Goal: Information Seeking & Learning: Compare options

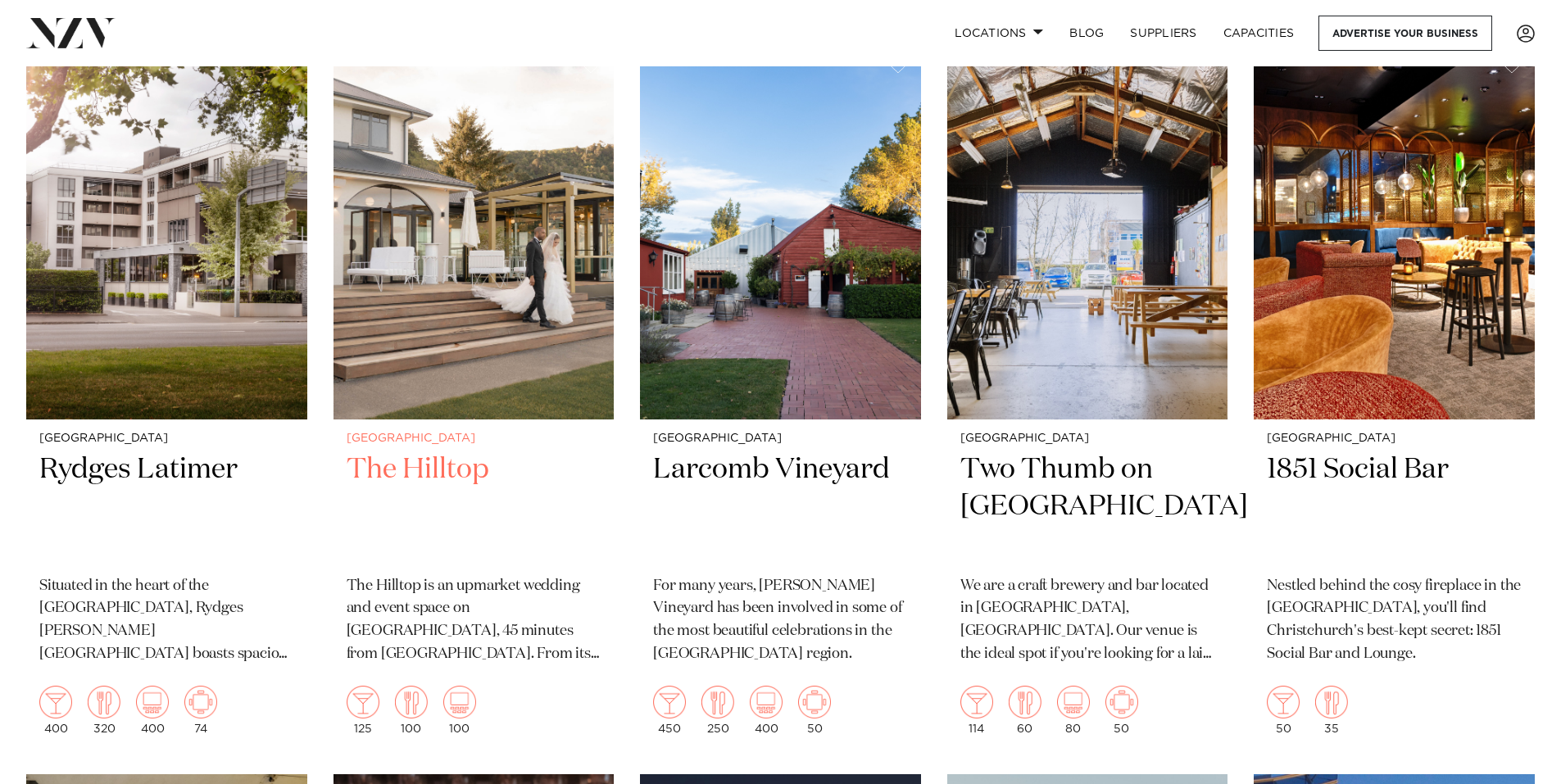
scroll to position [738, 0]
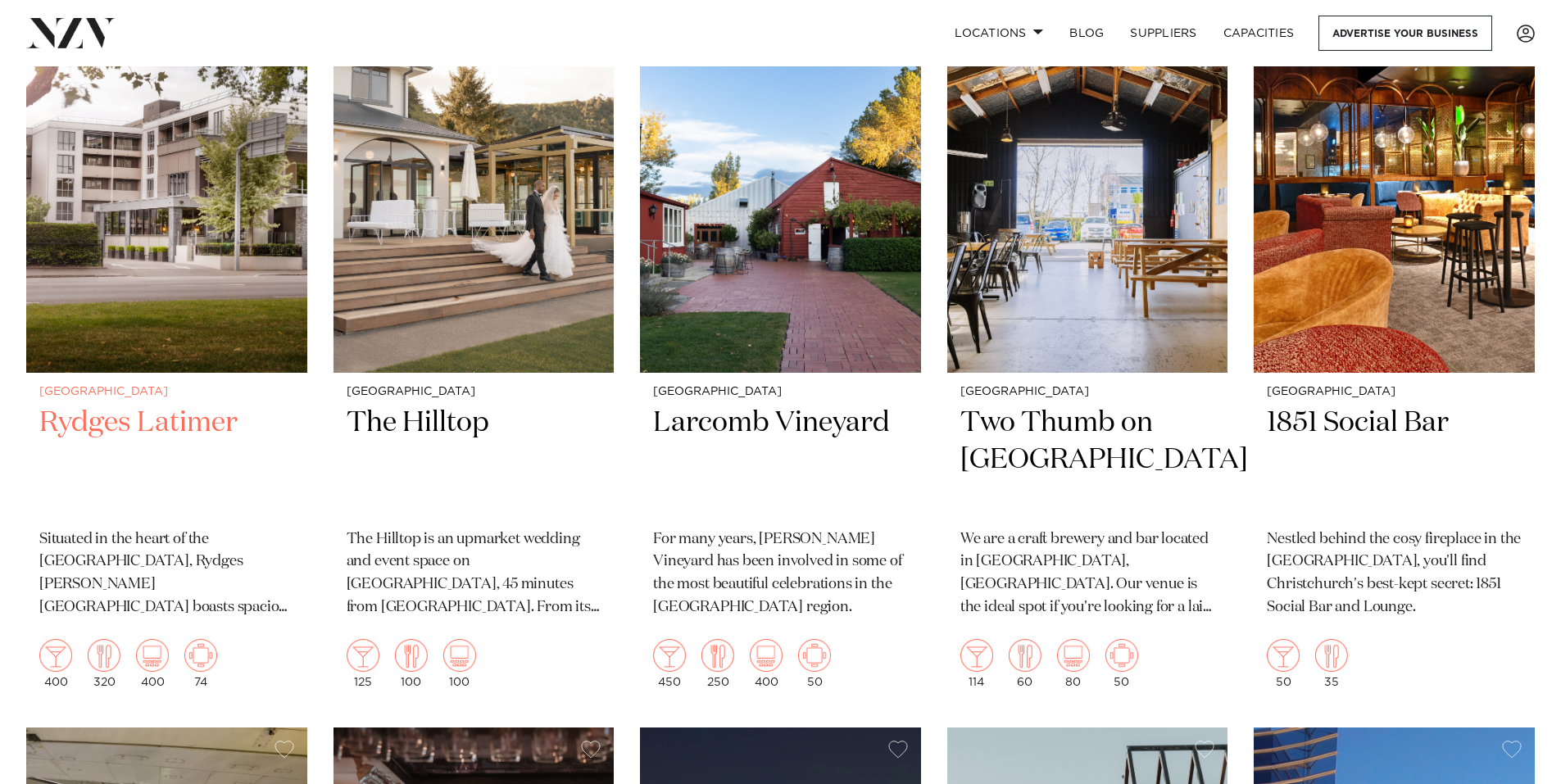
click at [198, 260] on img at bounding box center [166, 184] width 281 height 377
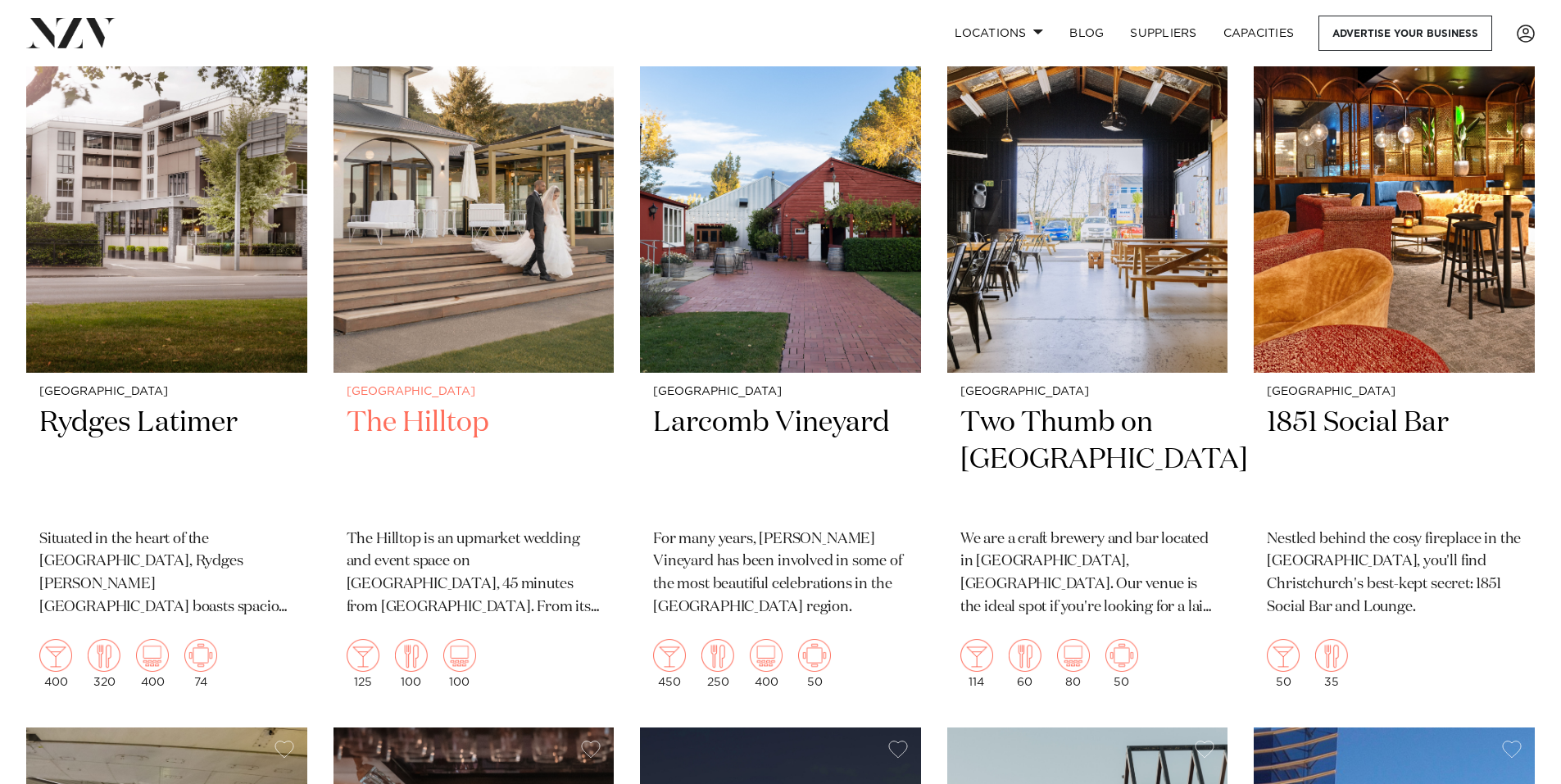
click at [465, 285] on img at bounding box center [474, 184] width 281 height 377
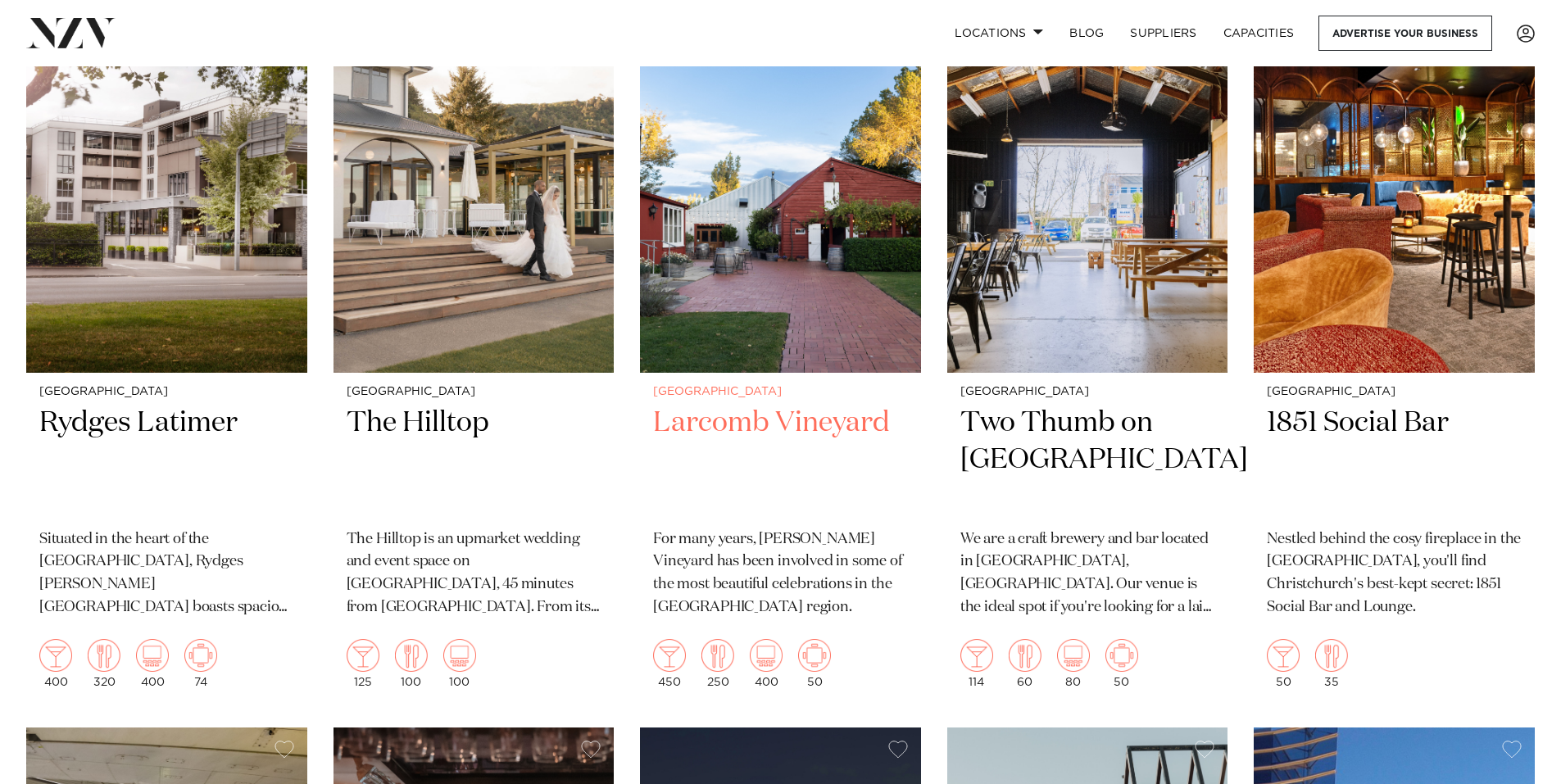
click at [722, 280] on img at bounding box center [780, 184] width 281 height 377
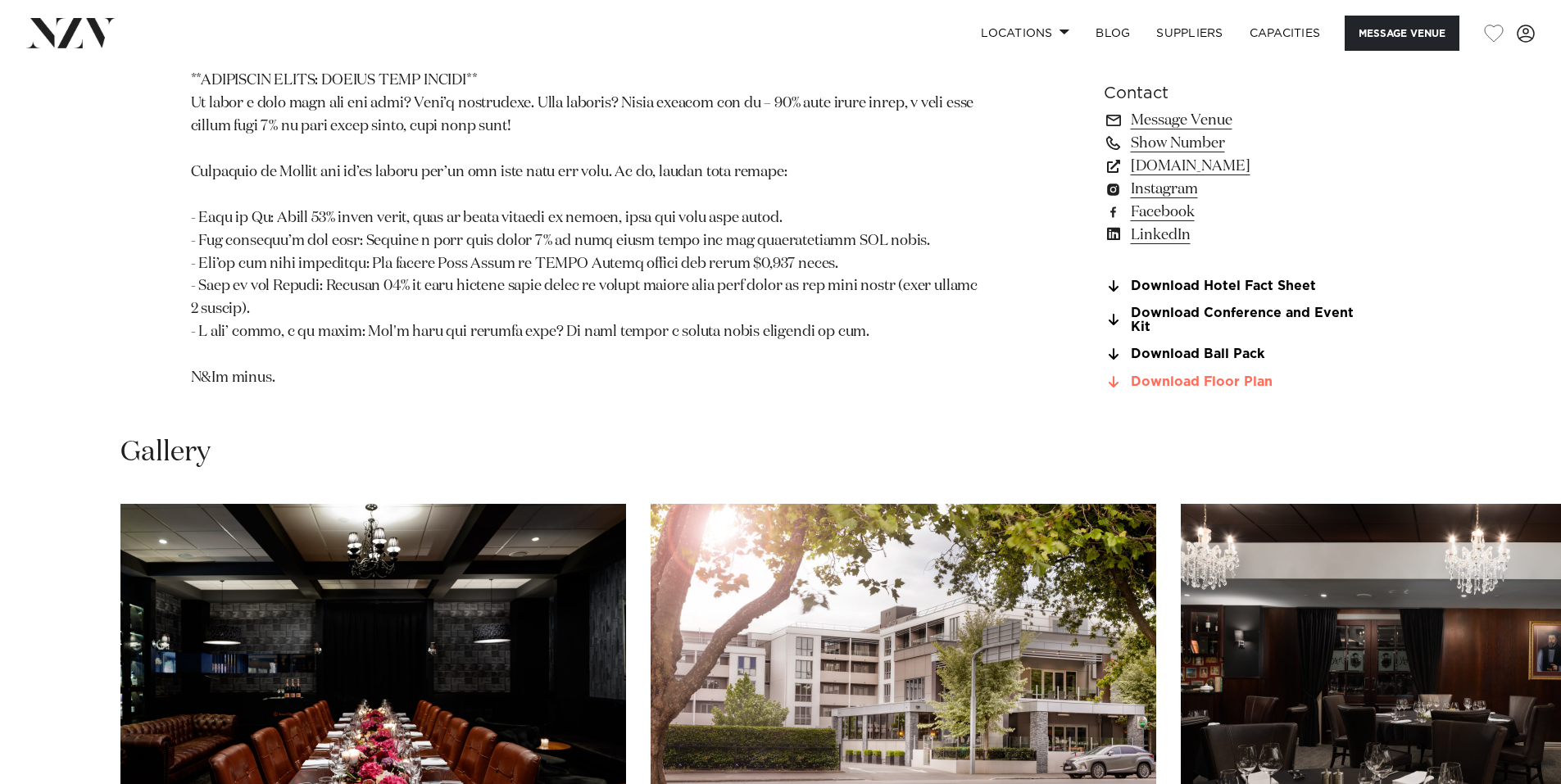
scroll to position [1720, 0]
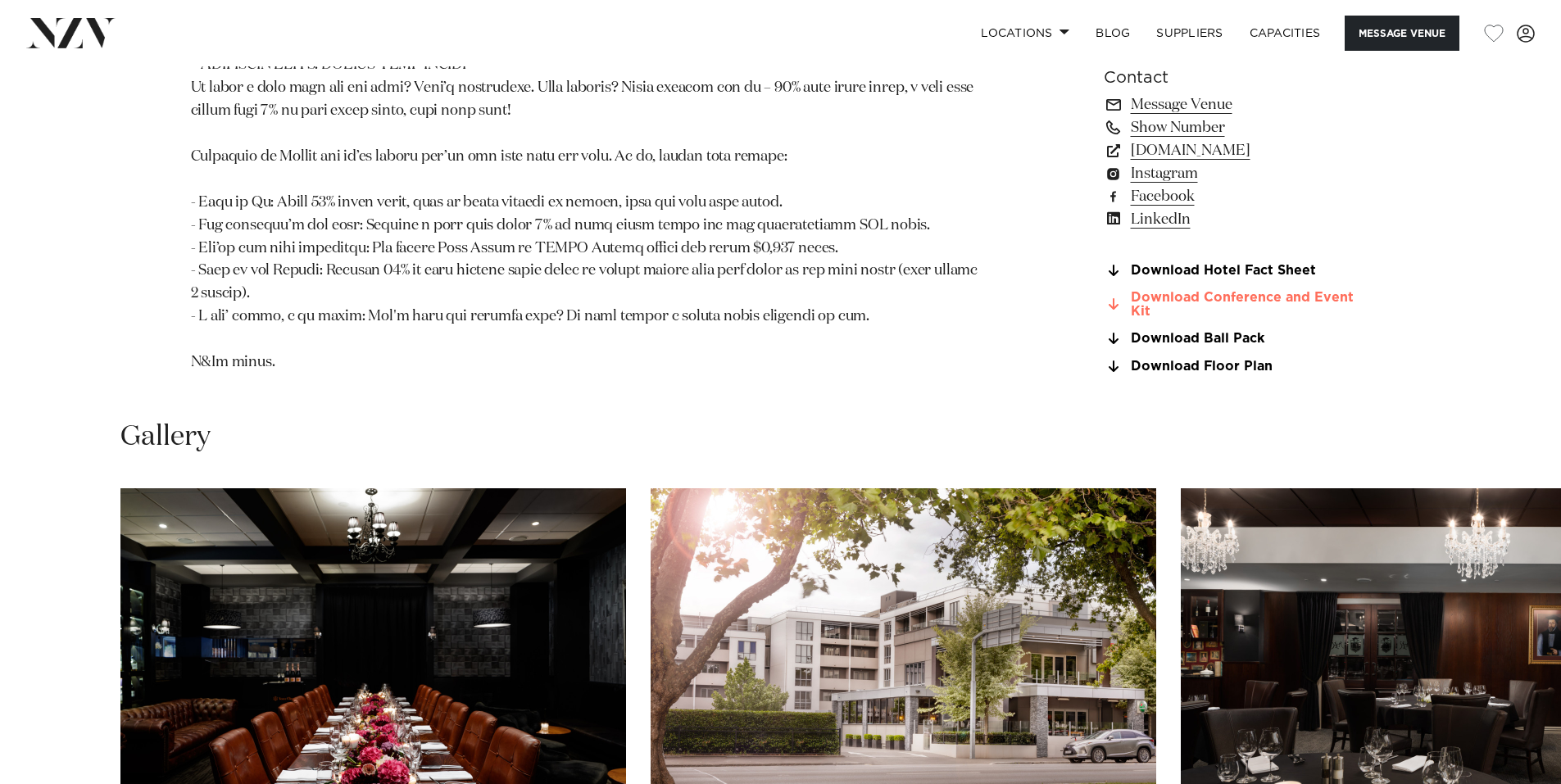
click at [1202, 291] on link "Download Conference and Event Kit" at bounding box center [1237, 305] width 267 height 28
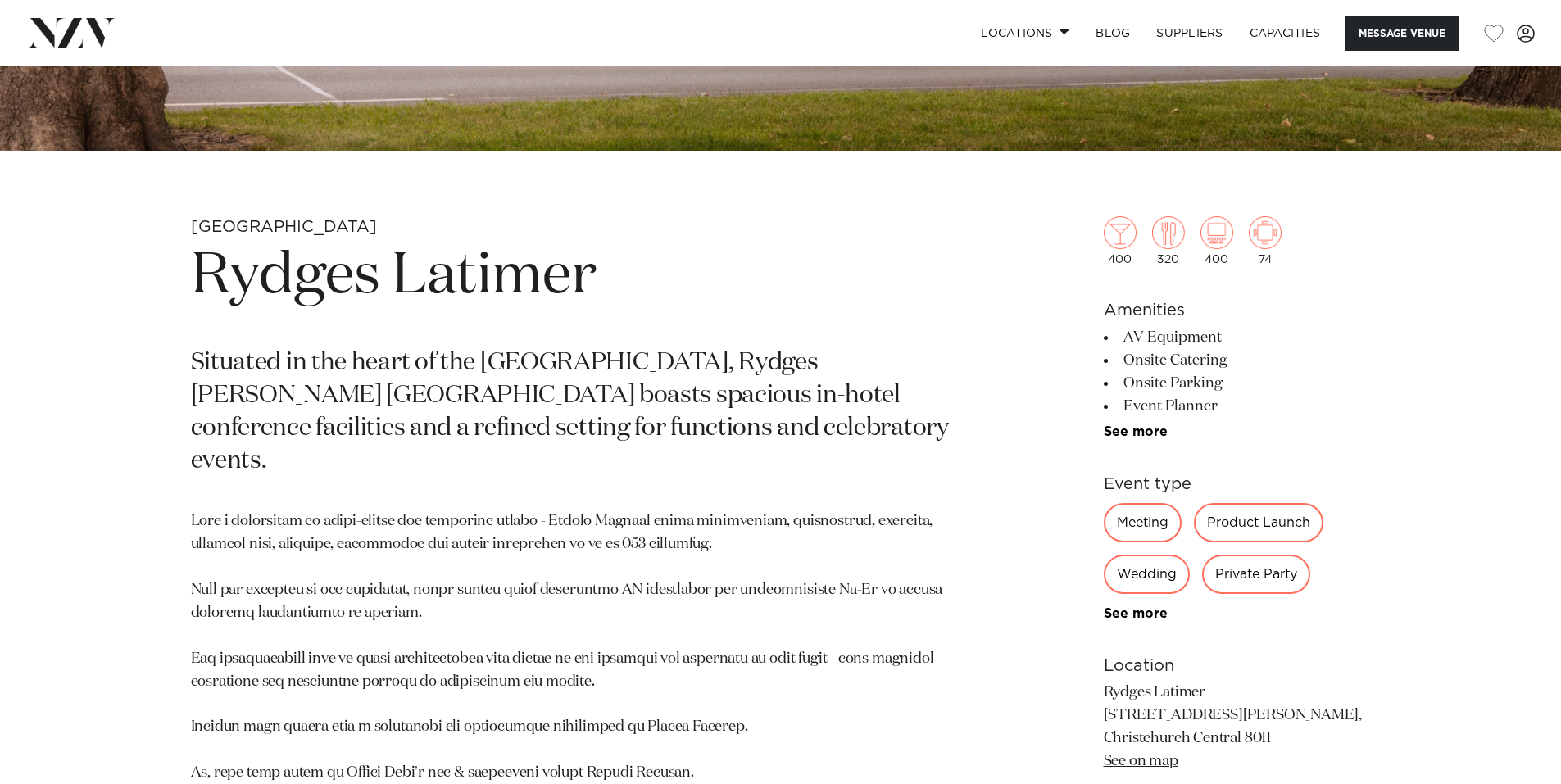
scroll to position [656, 0]
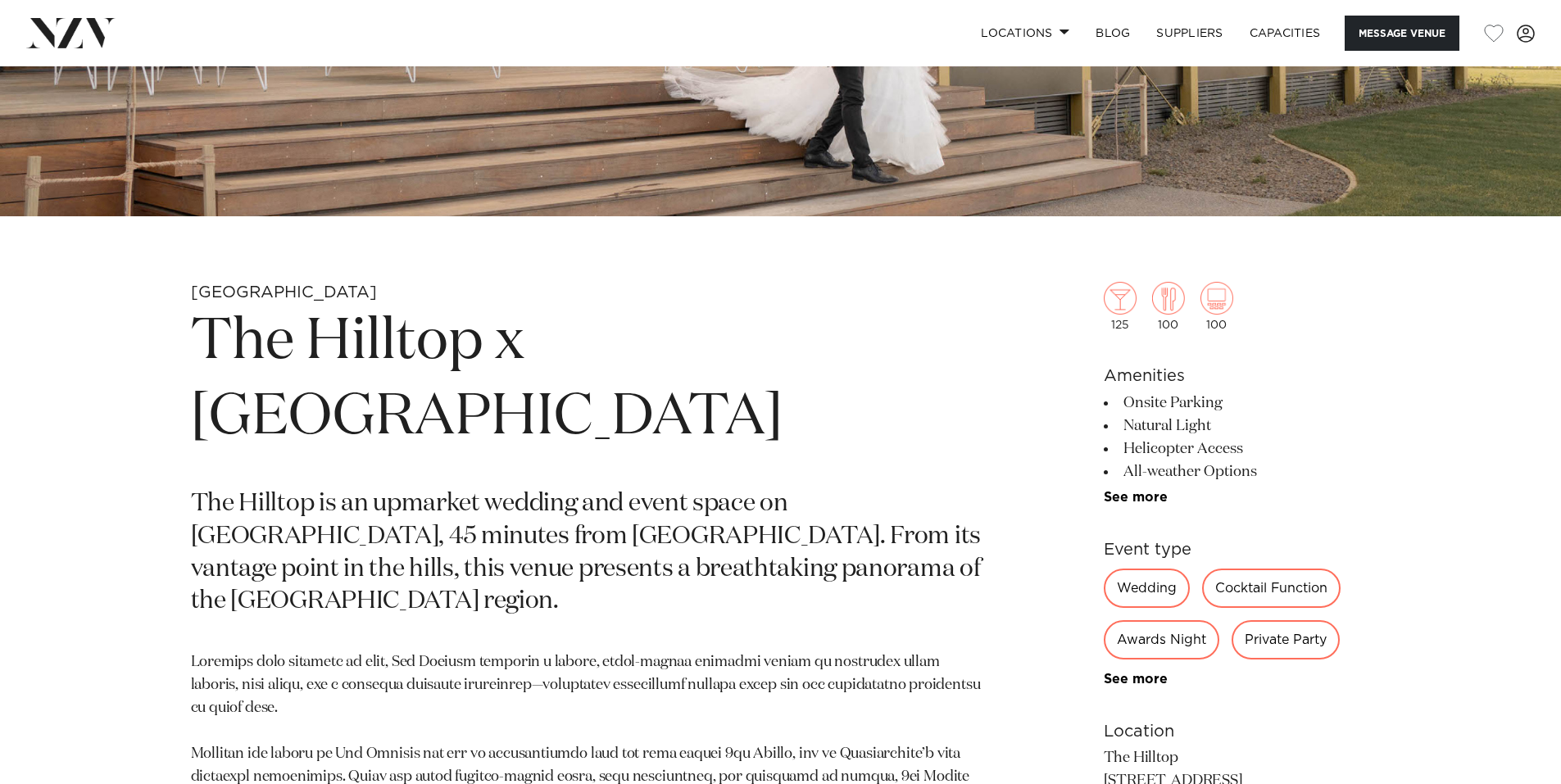
scroll to position [590, 0]
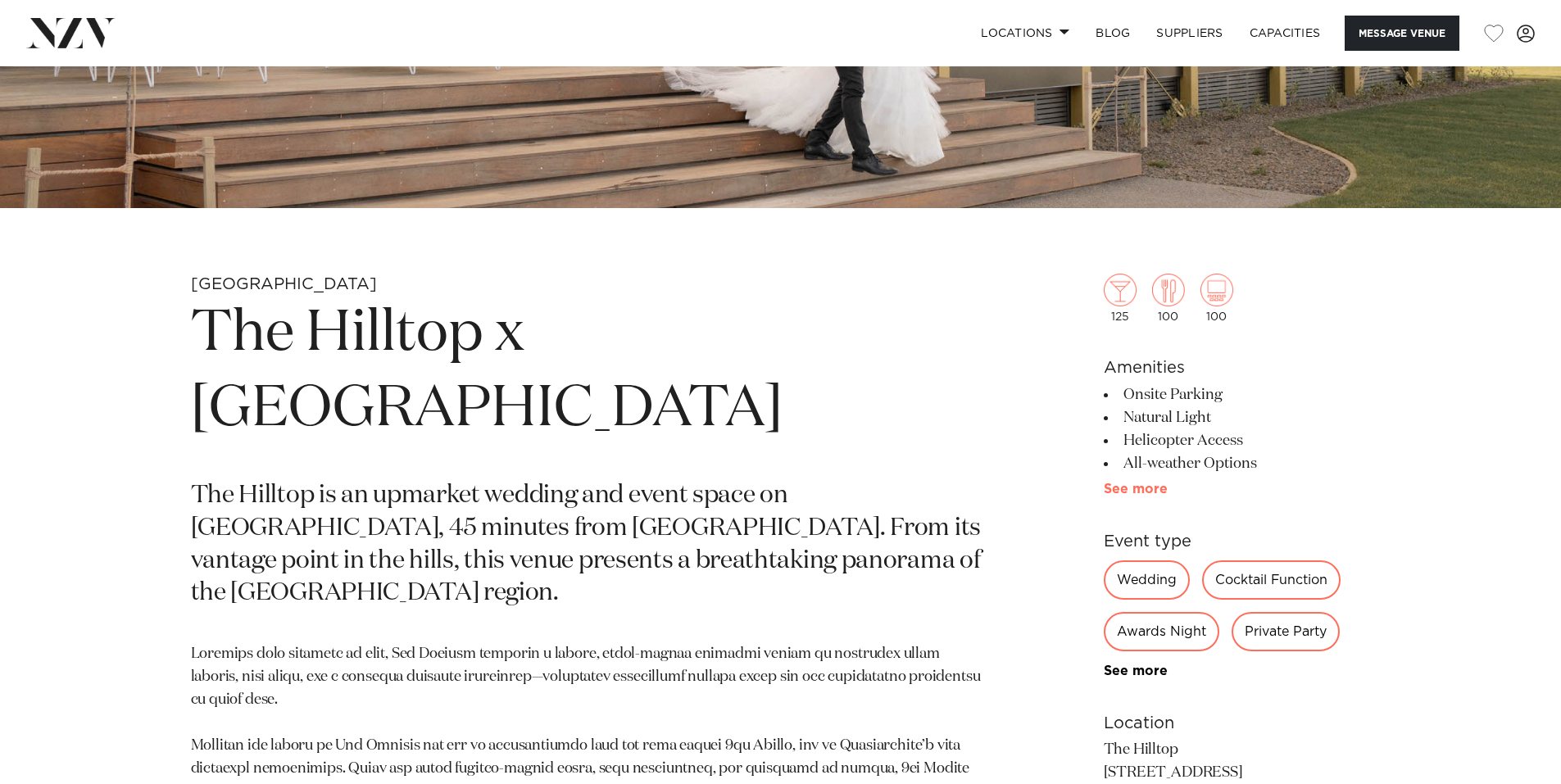
click at [1135, 493] on link "See more" at bounding box center [1167, 489] width 128 height 14
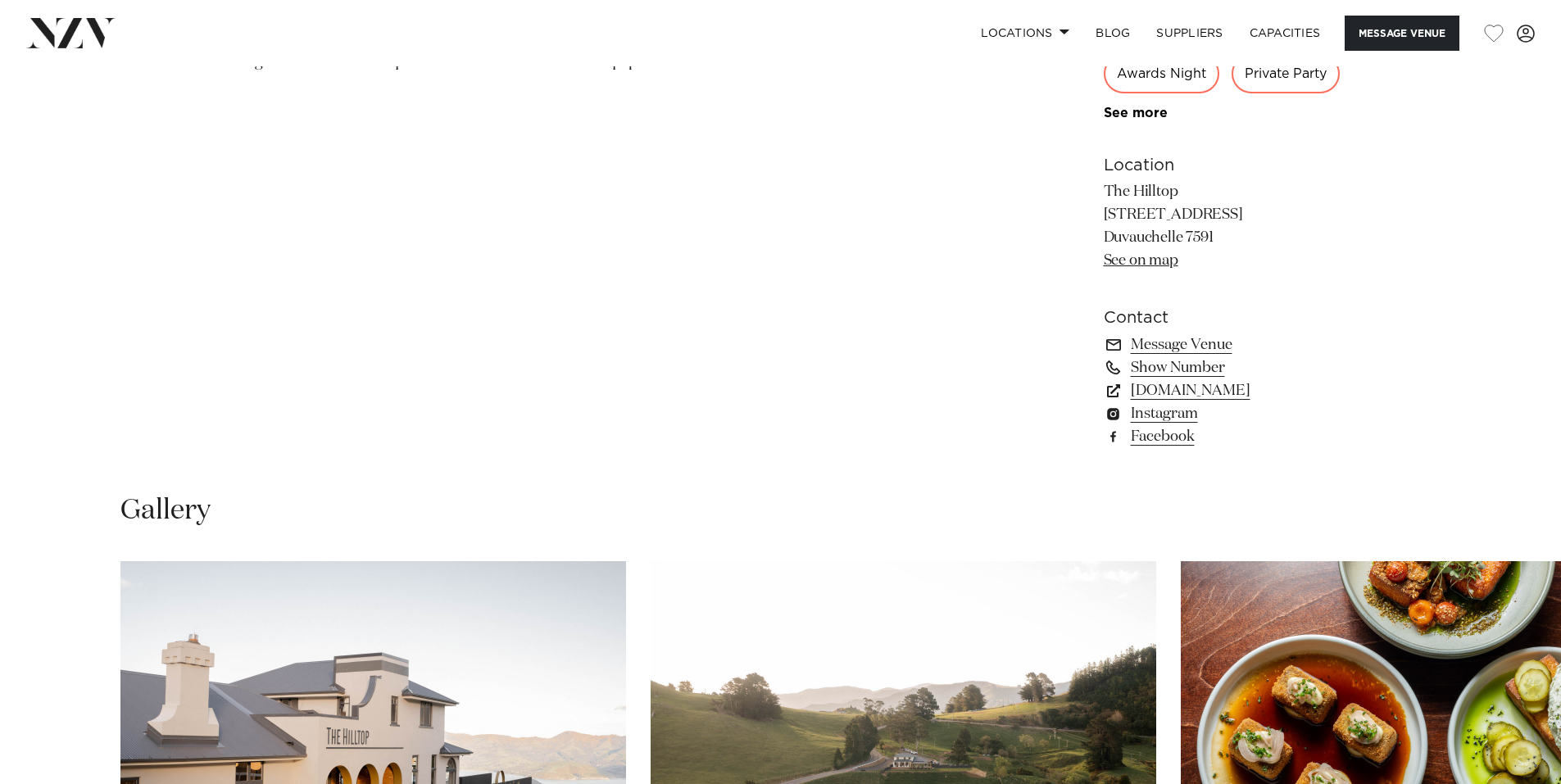
scroll to position [1491, 0]
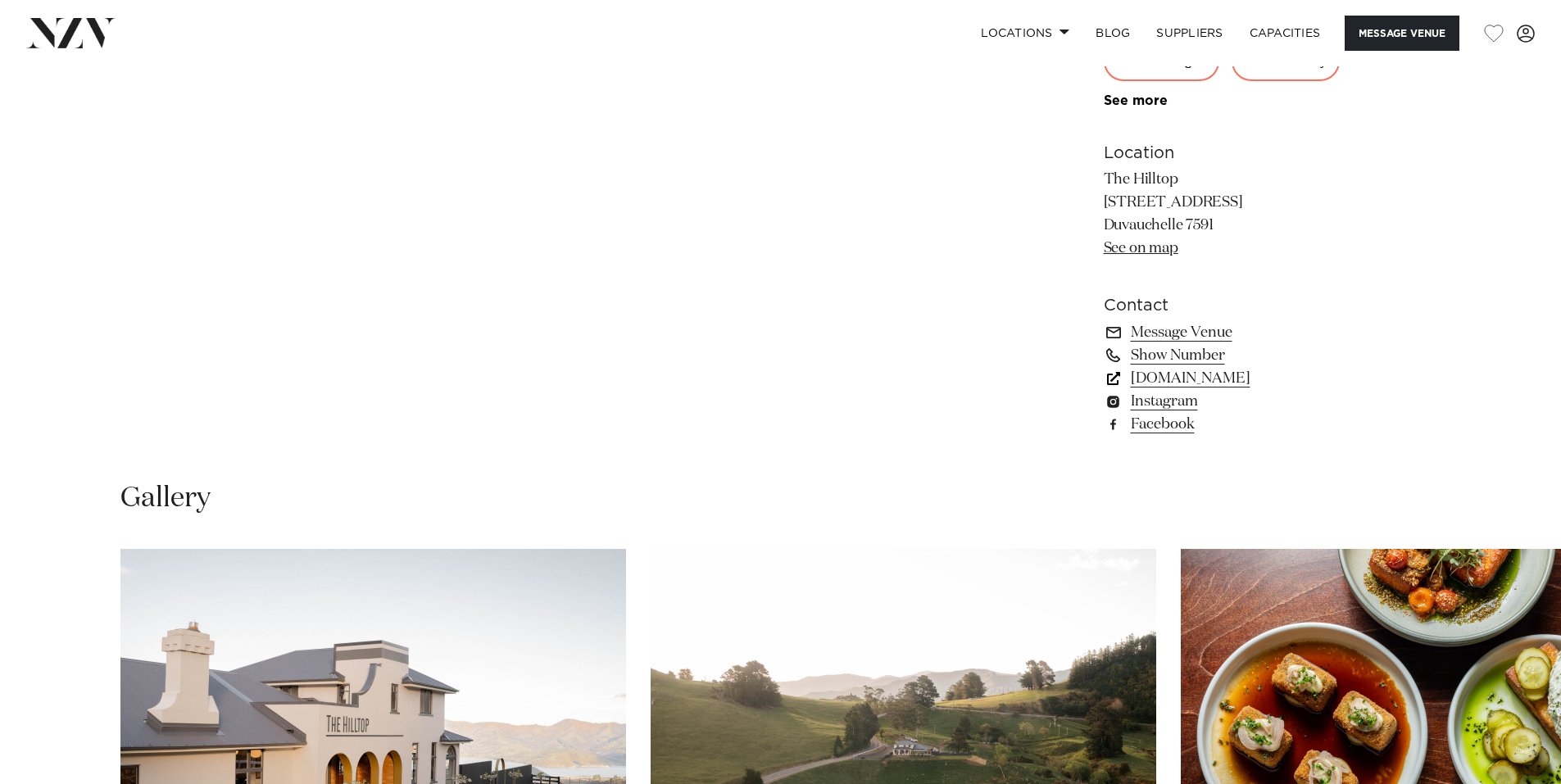
click at [1222, 380] on link "www.thehilltop.co.nz" at bounding box center [1237, 379] width 267 height 23
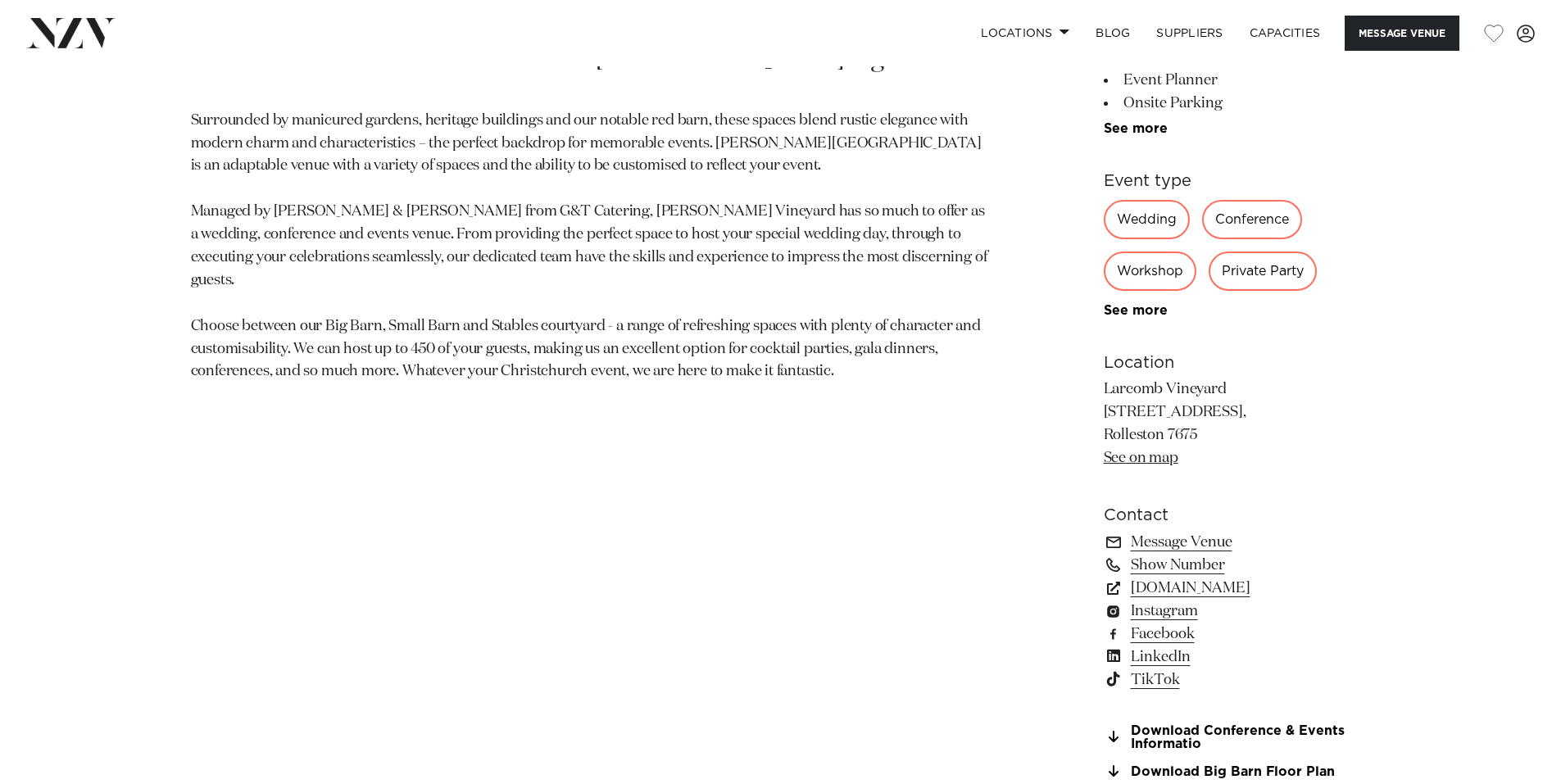
scroll to position [1147, 0]
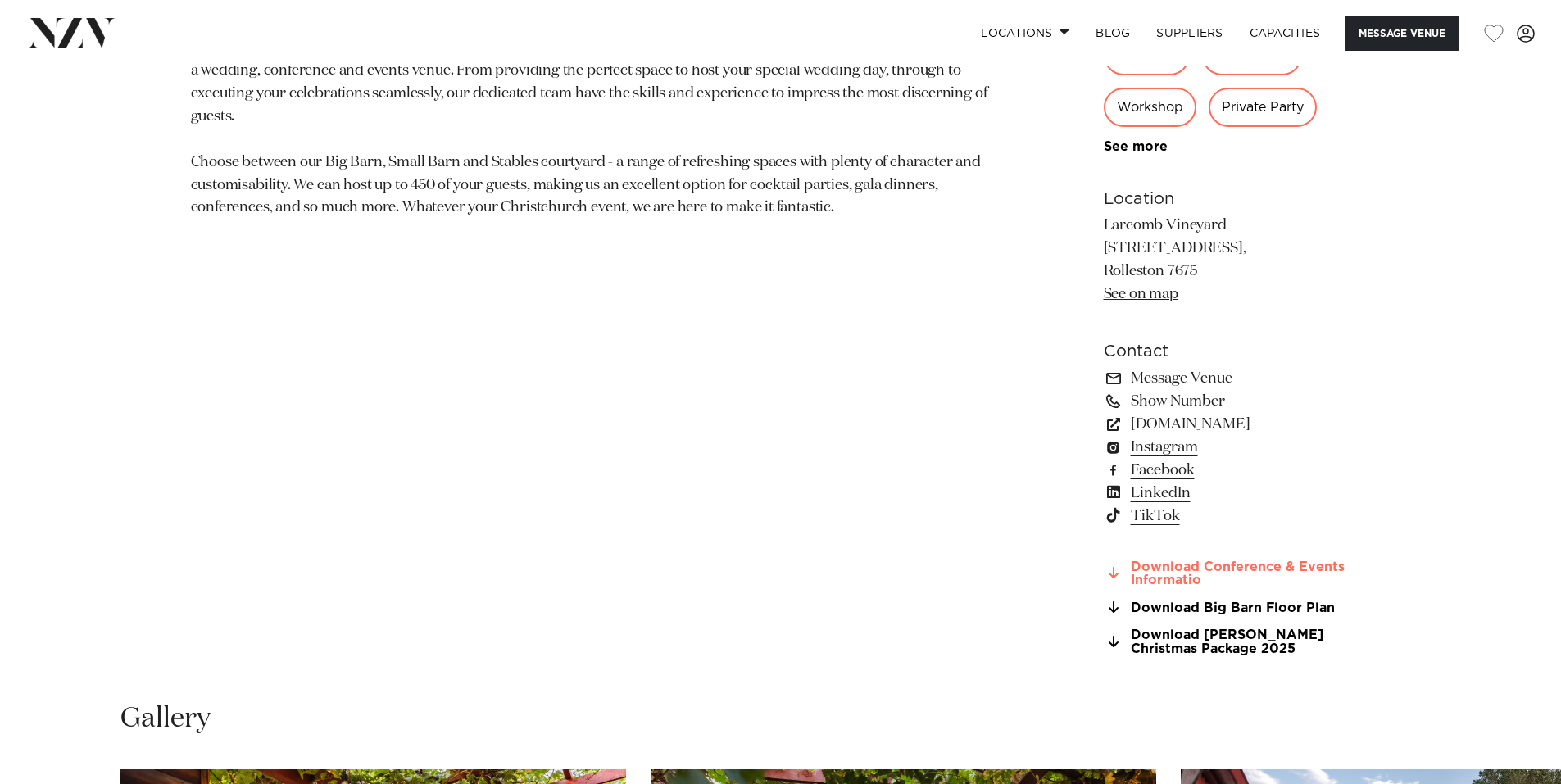
click at [1255, 565] on link "Download Conference & Events Informatio" at bounding box center [1237, 574] width 267 height 28
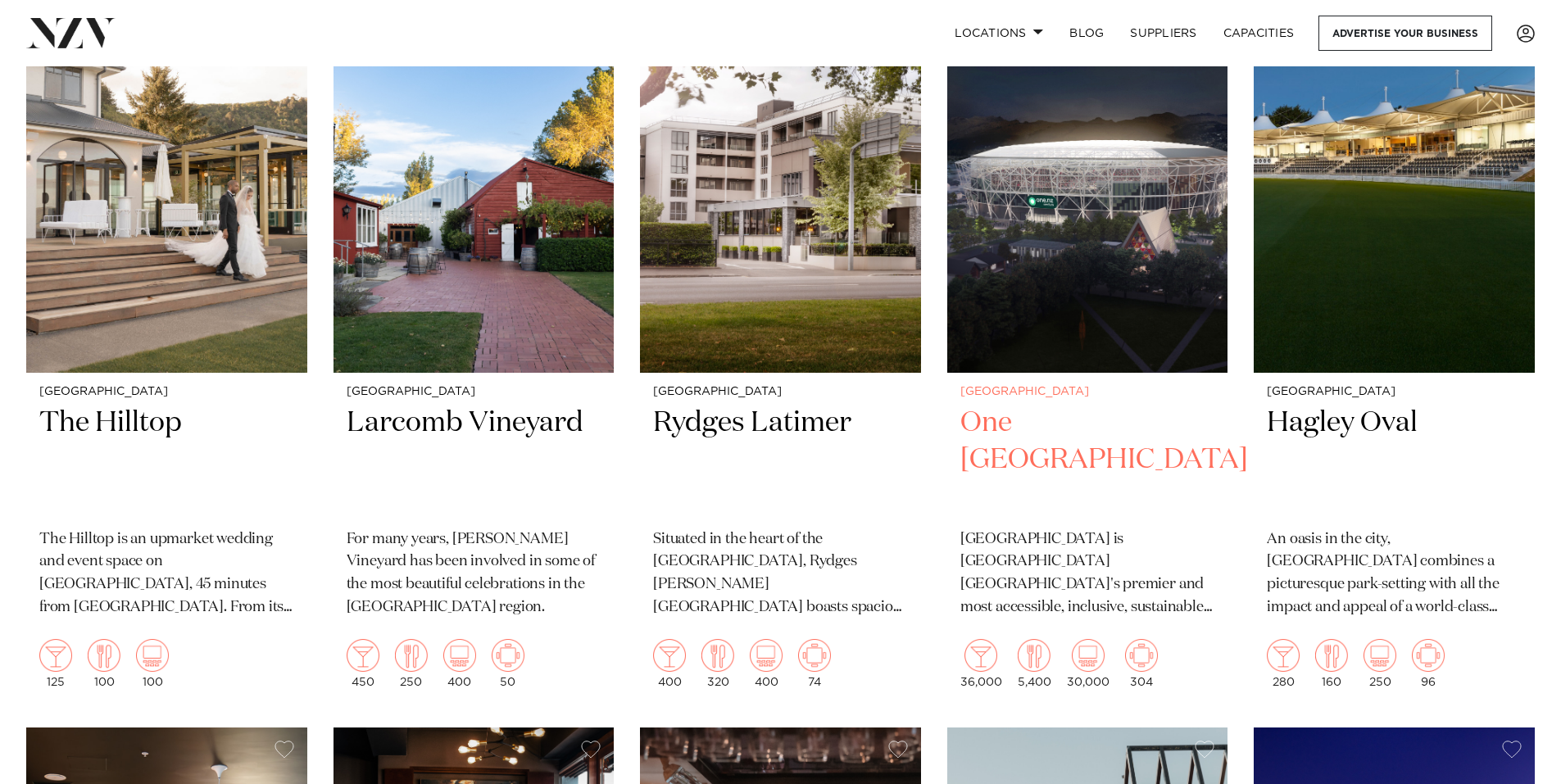
click at [1140, 308] on img at bounding box center [1087, 184] width 281 height 377
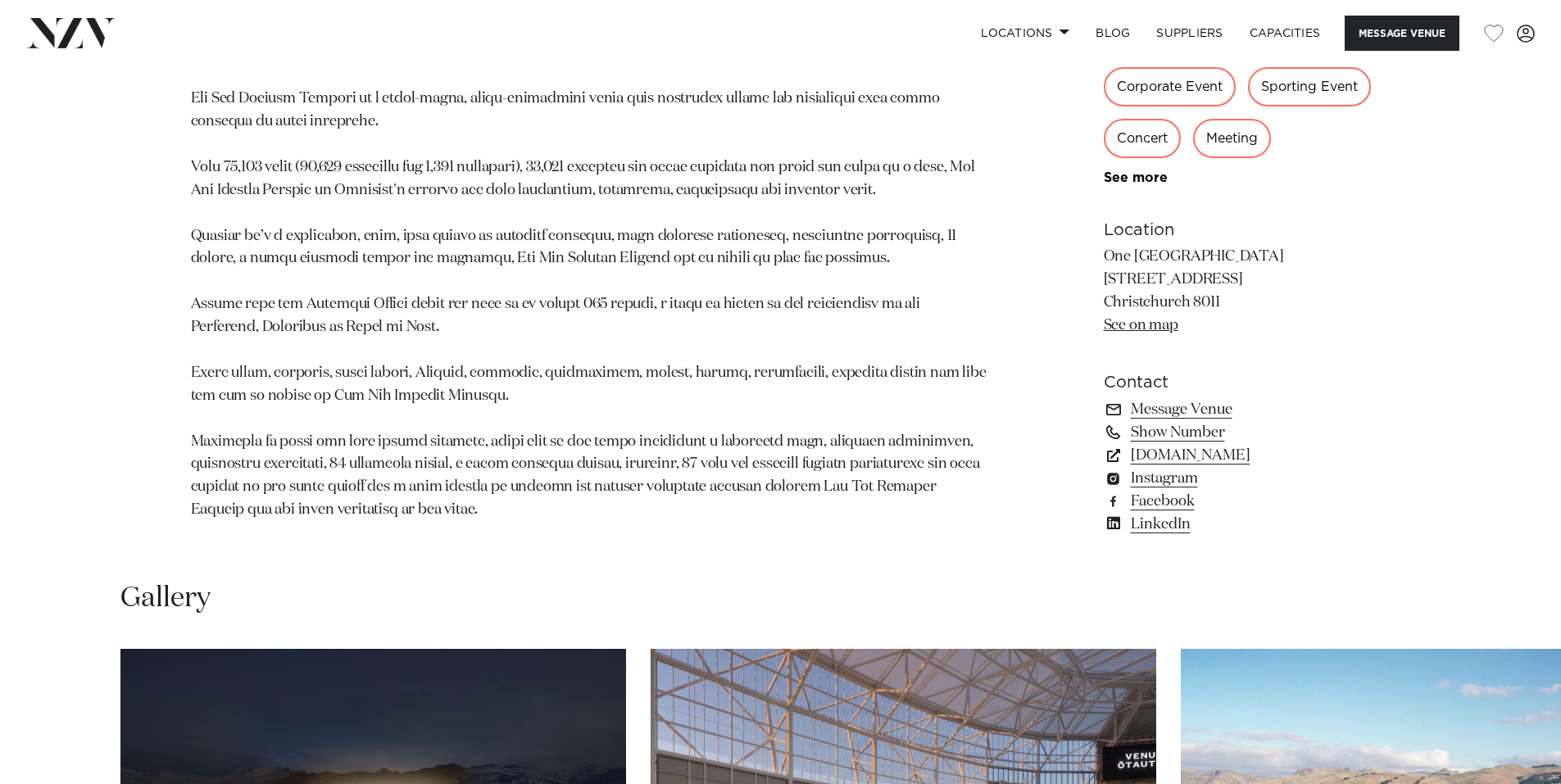
scroll to position [1147, 0]
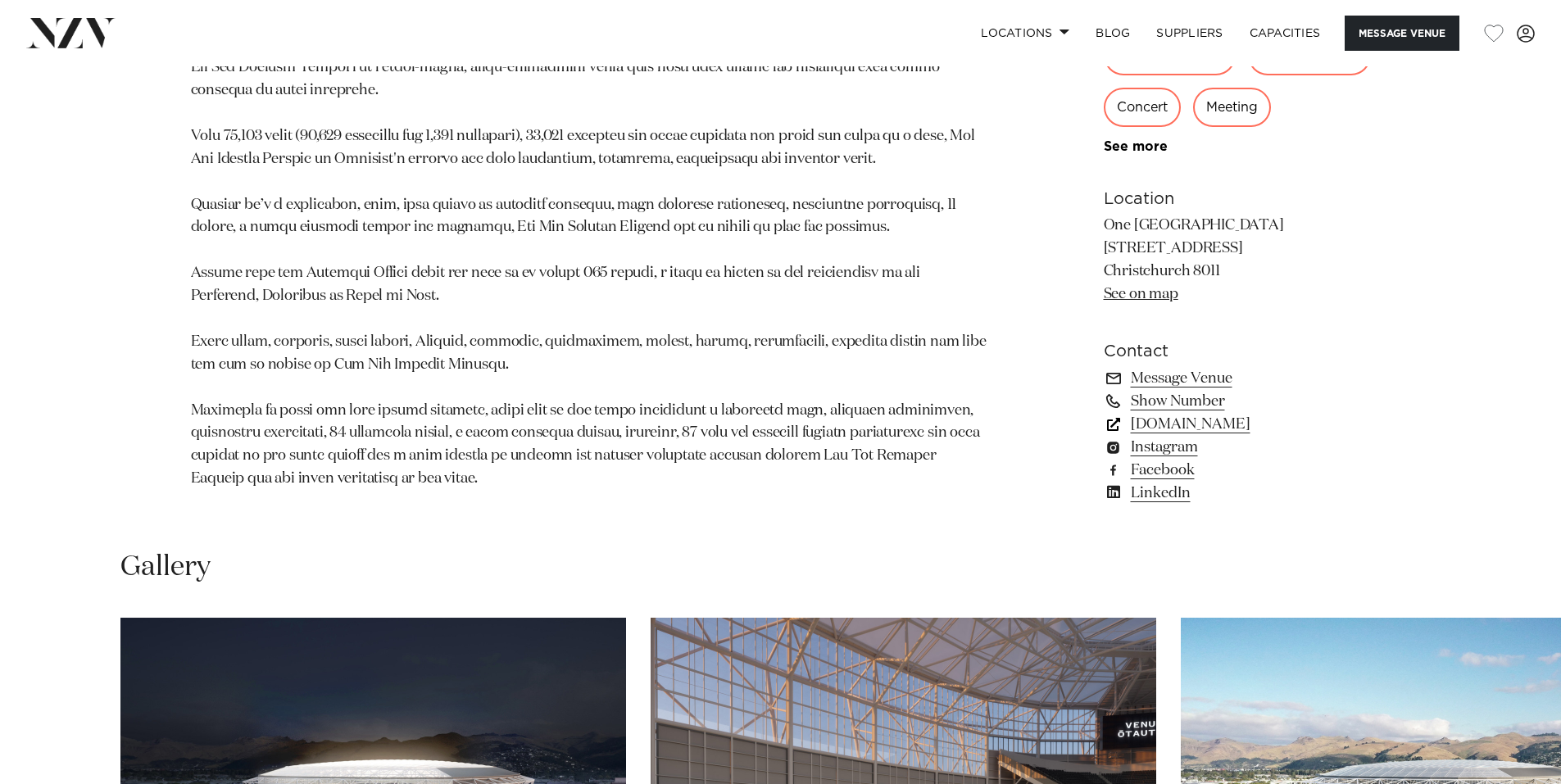
click at [1284, 436] on link "www.onenewzealandstadium.co.nz" at bounding box center [1237, 424] width 267 height 23
click at [1224, 436] on link "www.onenewzealandstadium.co.nz" at bounding box center [1237, 424] width 267 height 23
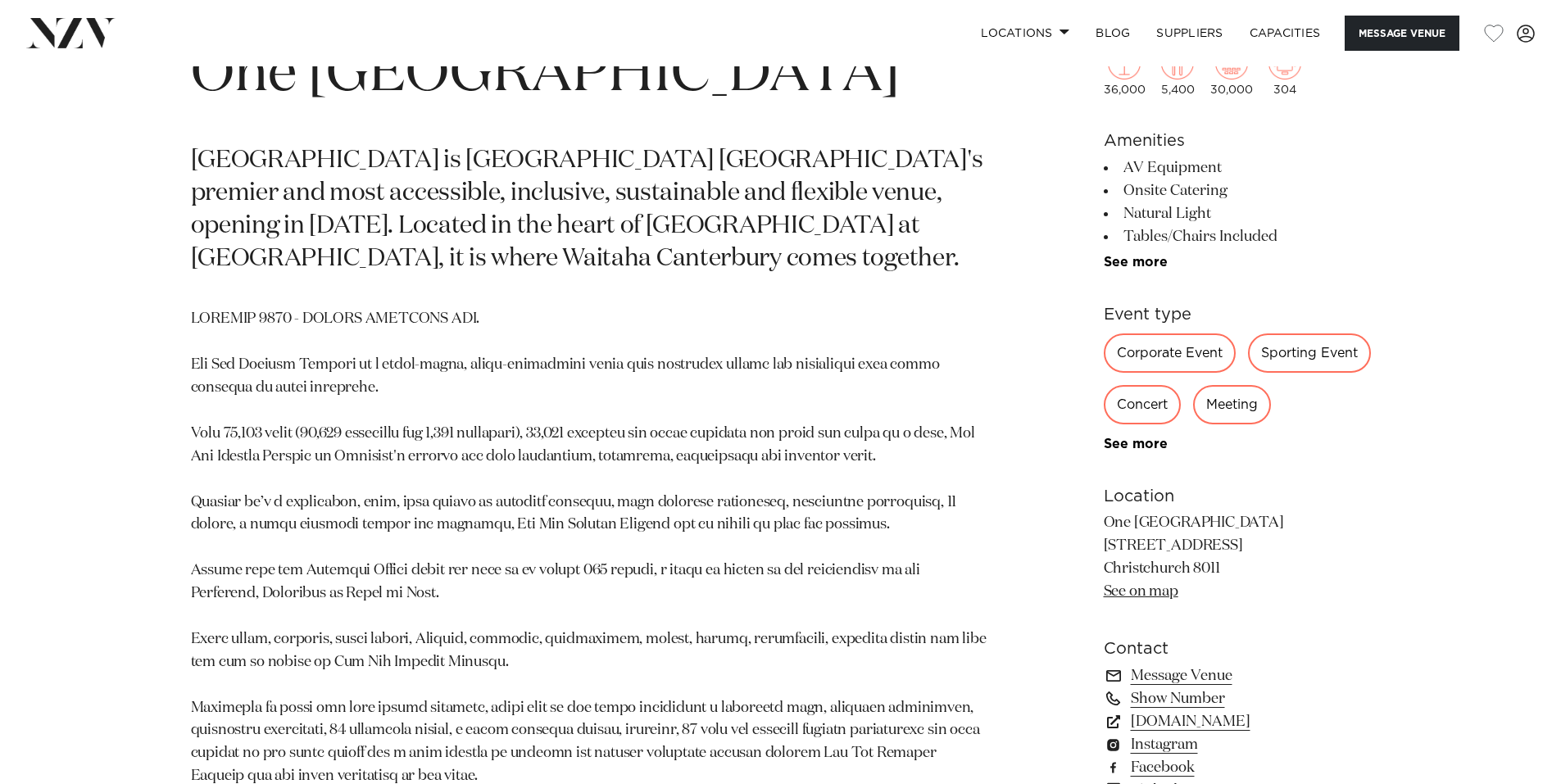
scroll to position [819, 0]
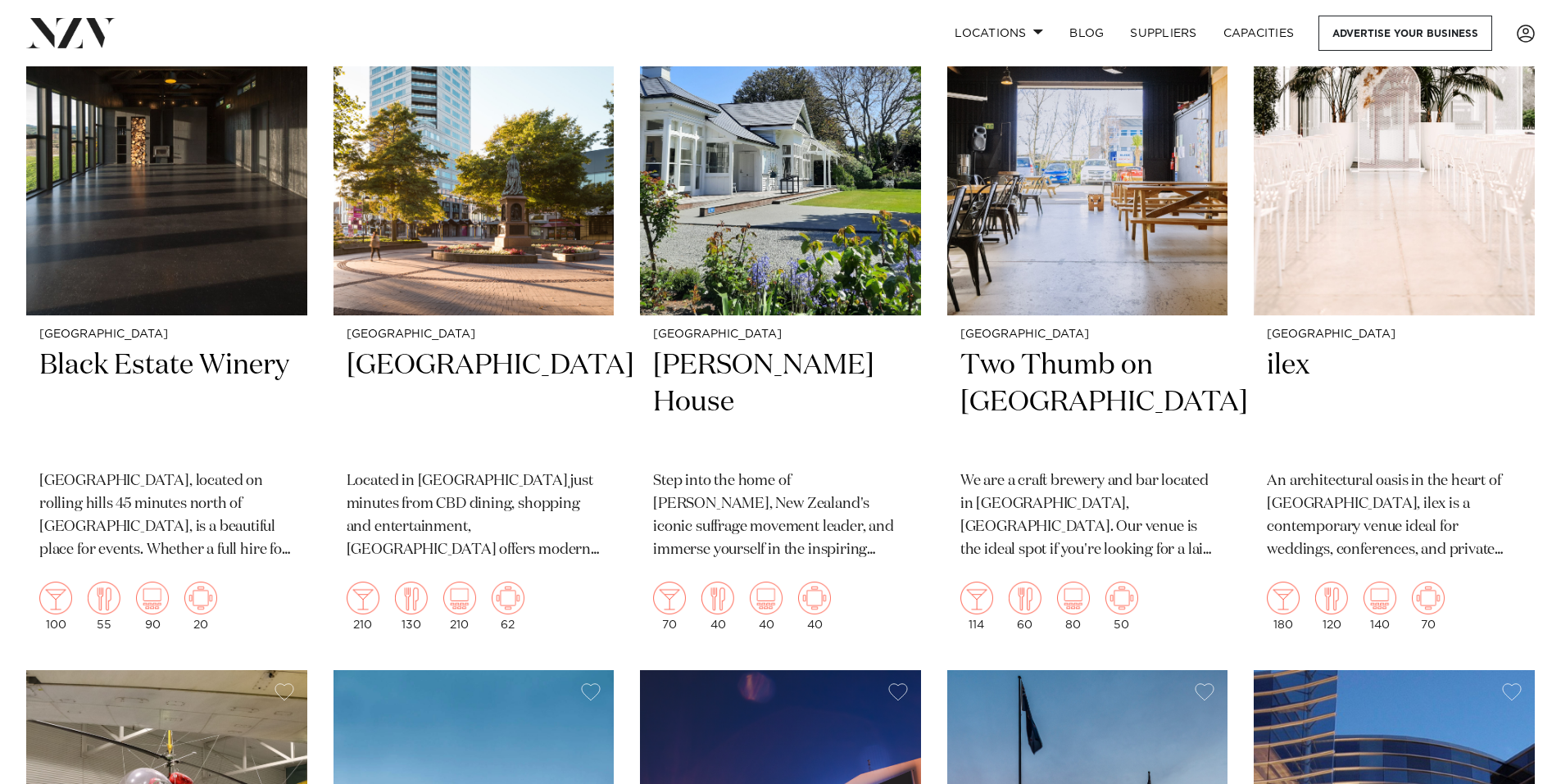
scroll to position [2130, 0]
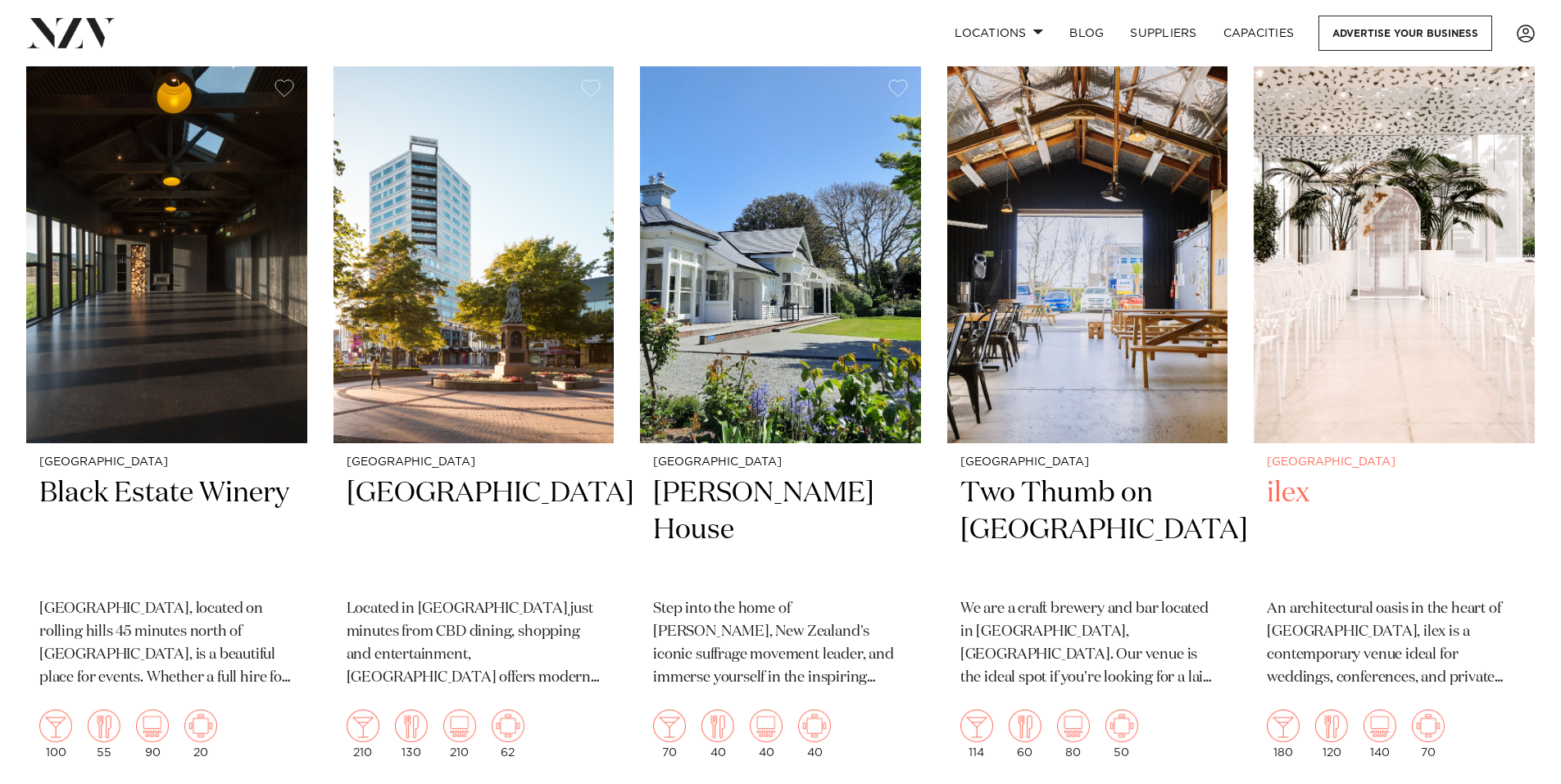
click at [1286, 494] on h2 "ilex" at bounding box center [1394, 530] width 255 height 111
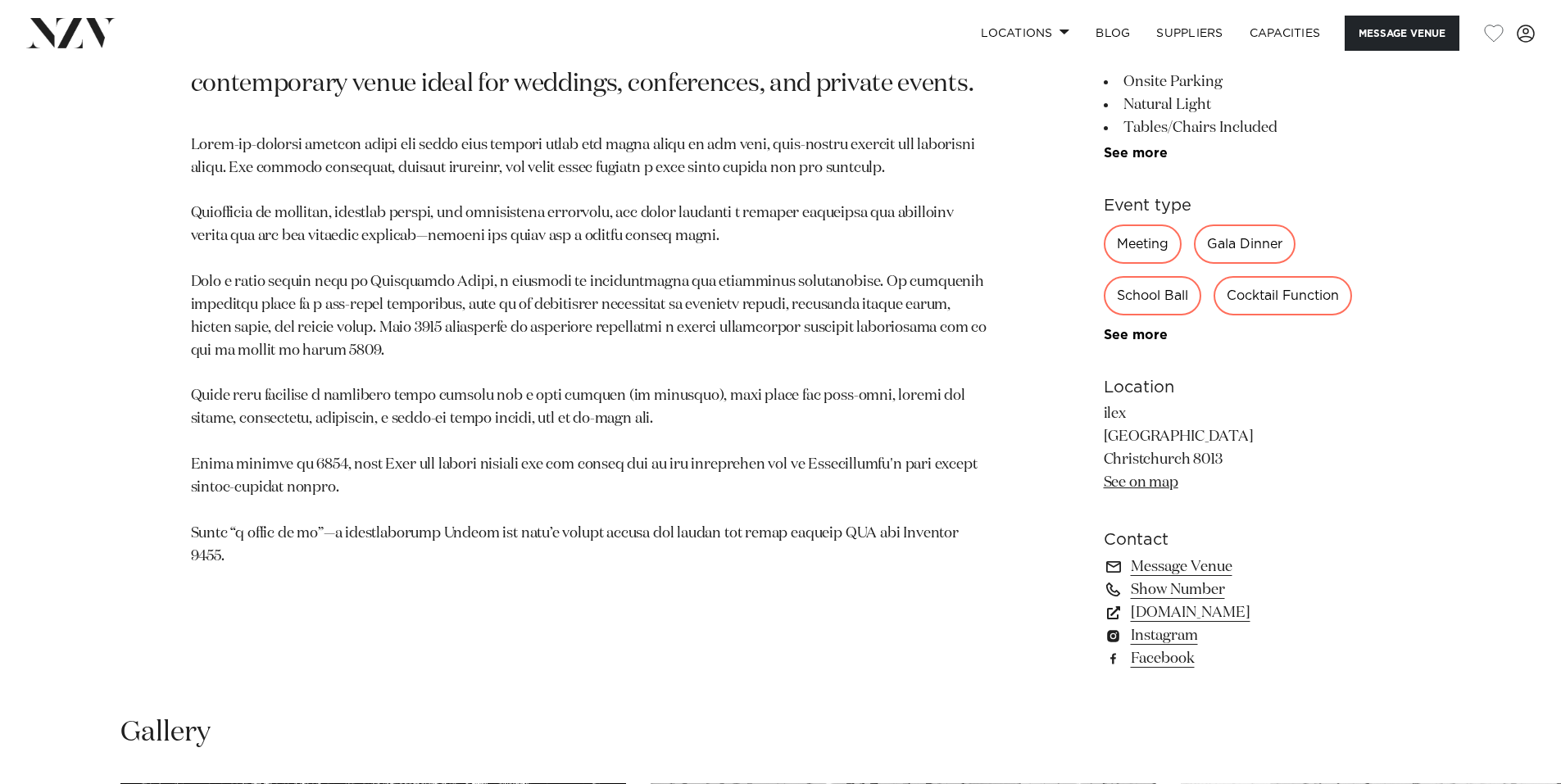
scroll to position [960, 0]
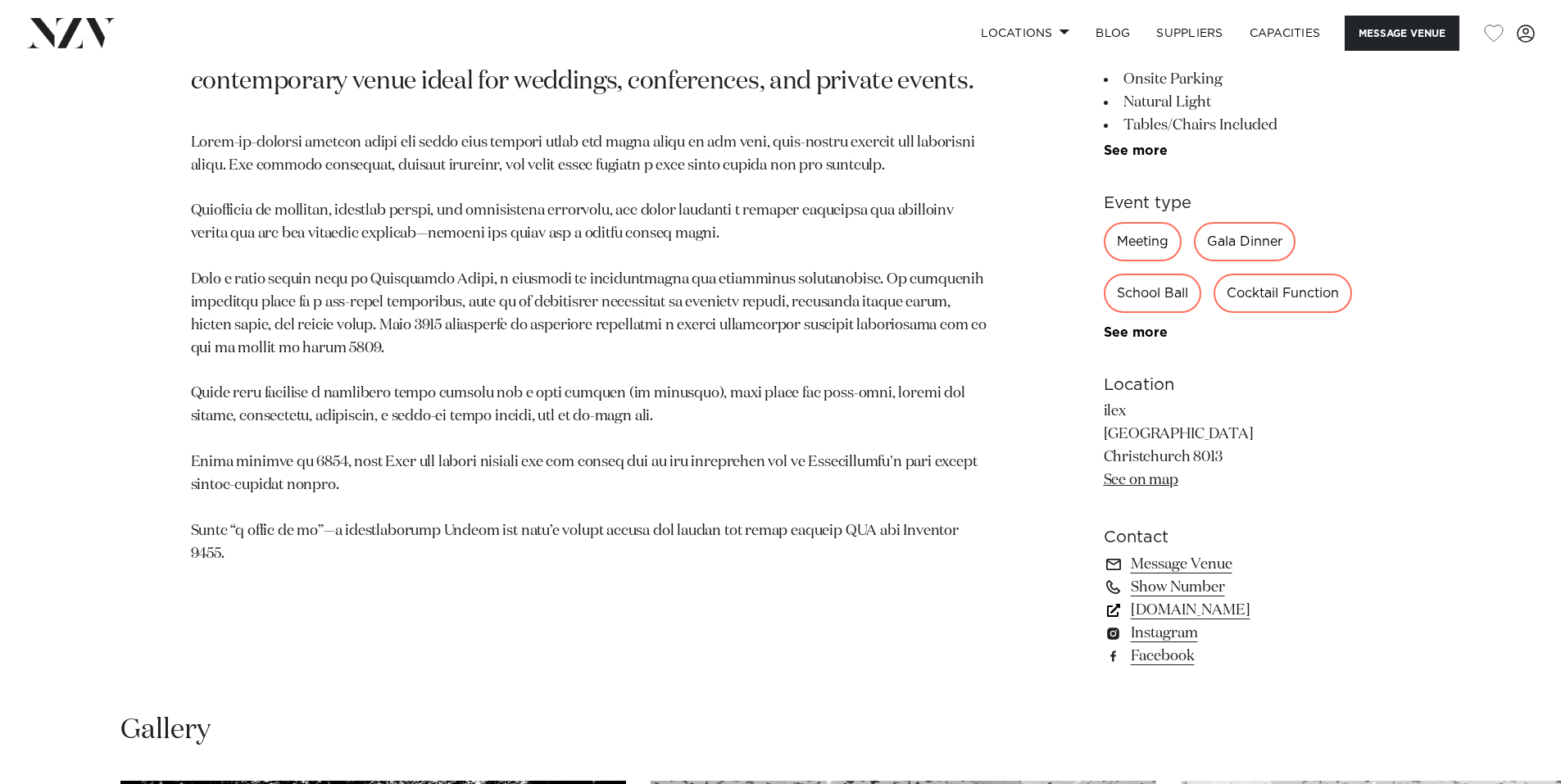
click at [1176, 609] on link "[DOMAIN_NAME]" at bounding box center [1237, 610] width 267 height 23
